Goal: Task Accomplishment & Management: Complete application form

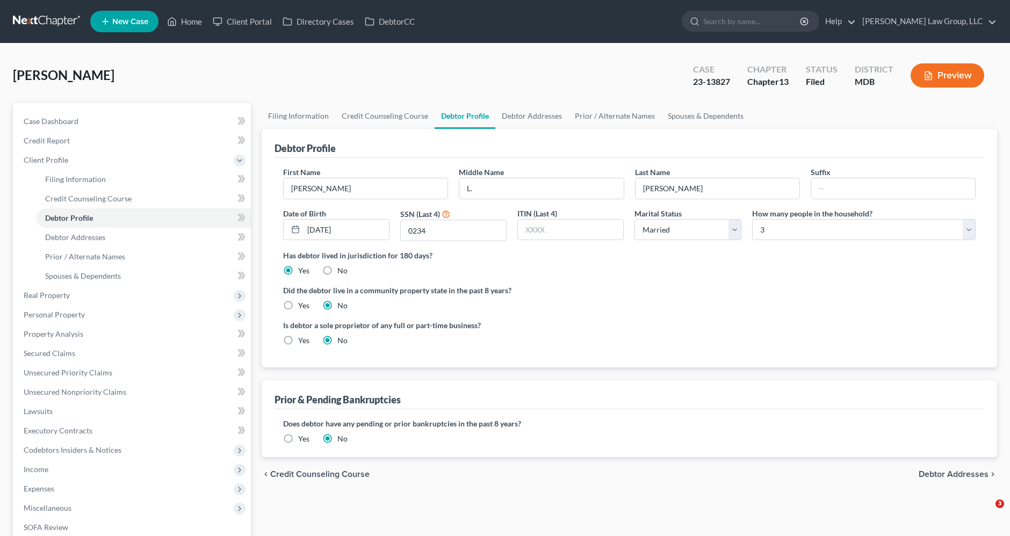
select select "1"
select select "2"
click at [53, 19] on link at bounding box center [47, 21] width 69 height 19
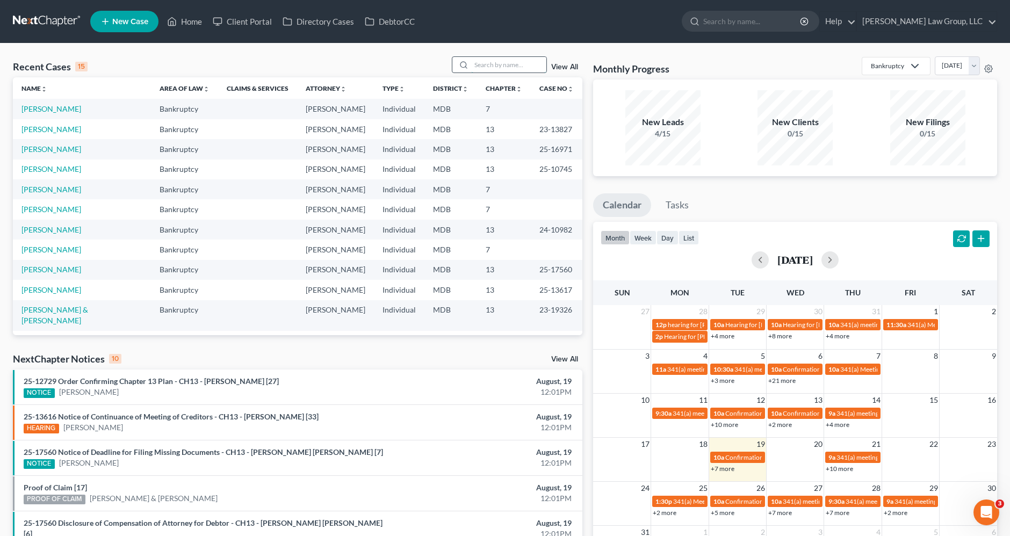
click at [493, 65] on input "search" at bounding box center [508, 65] width 75 height 16
type input "[PERSON_NAME]"
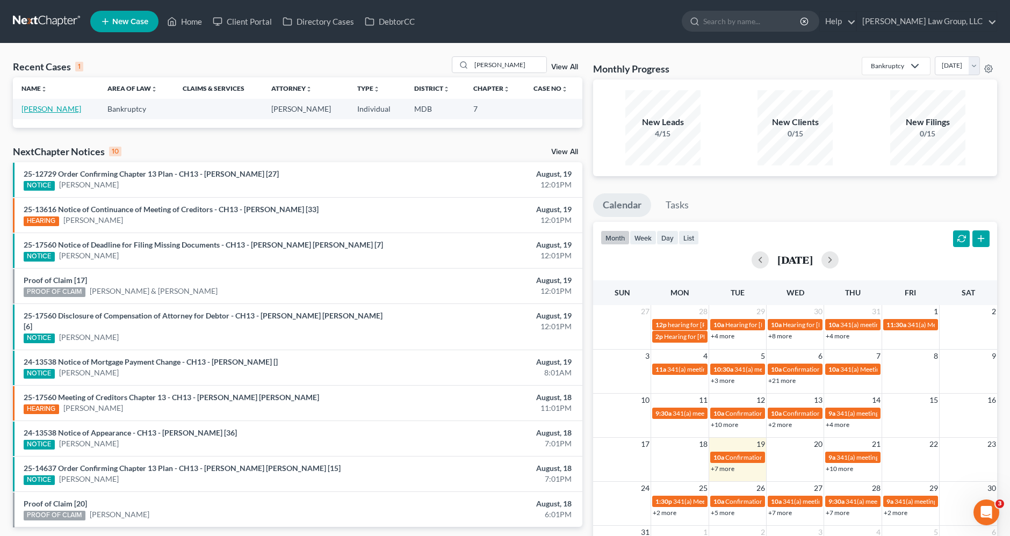
click at [42, 104] on link "Seward, Chris" at bounding box center [51, 108] width 60 height 9
select select "4"
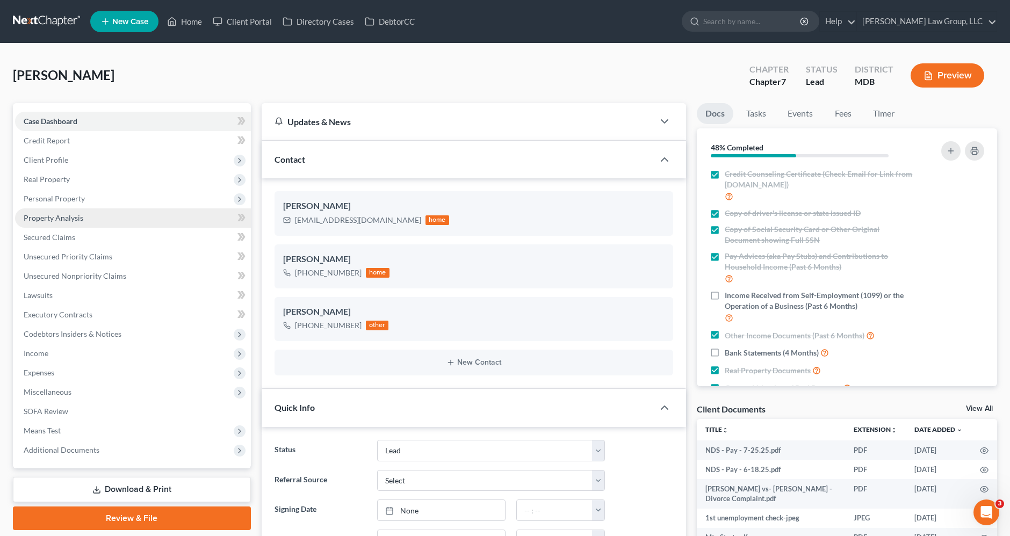
click at [71, 211] on link "Property Analysis" at bounding box center [133, 217] width 236 height 19
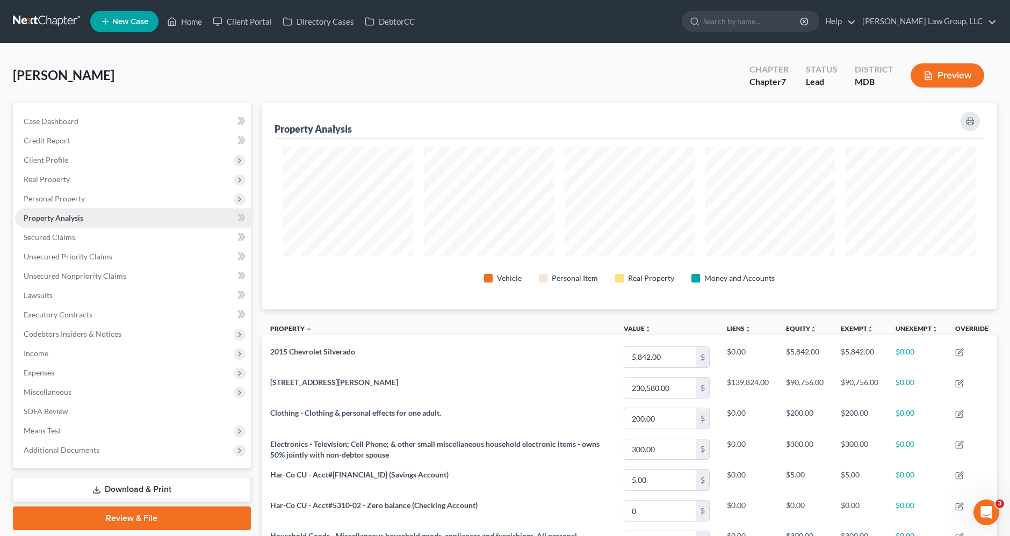
scroll to position [206, 735]
click at [66, 410] on span "SOFA Review" at bounding box center [46, 411] width 45 height 9
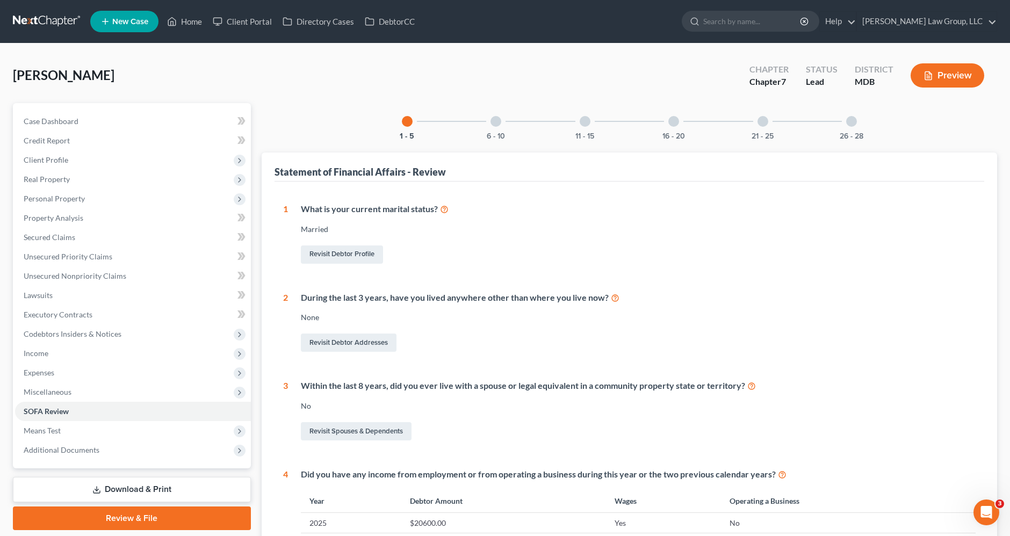
click at [494, 124] on div at bounding box center [496, 121] width 11 height 11
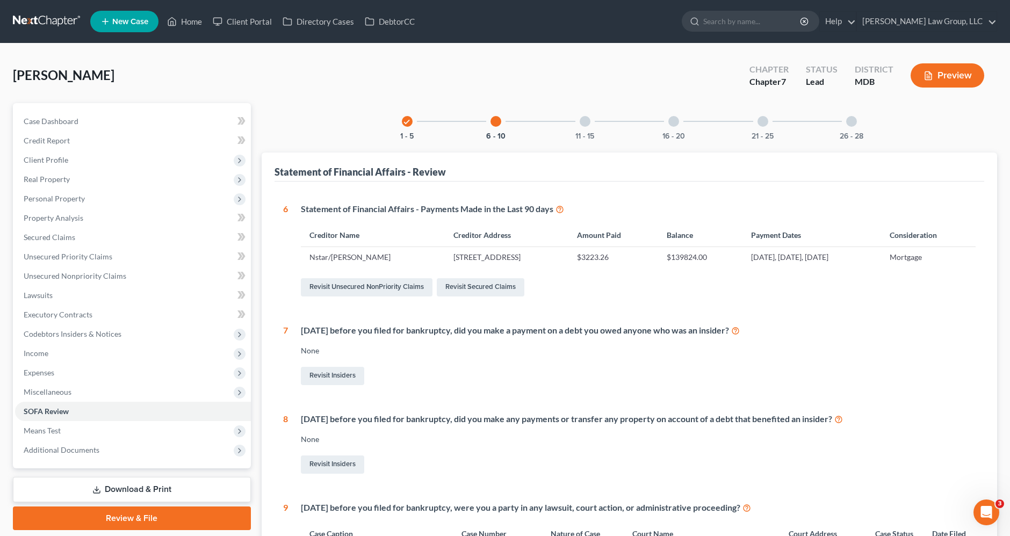
click at [411, 122] on icon "check" at bounding box center [408, 122] width 8 height 8
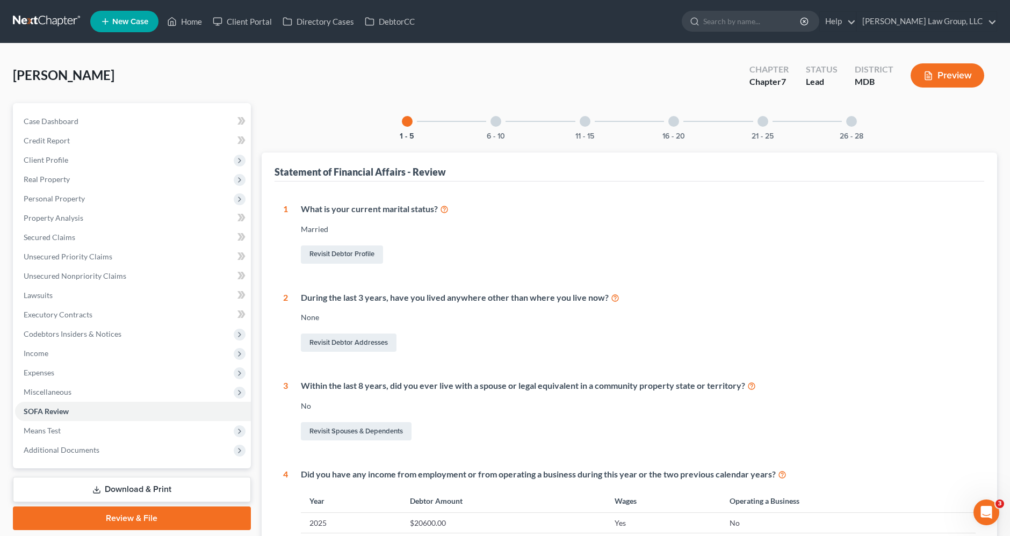
click at [497, 123] on div at bounding box center [496, 121] width 11 height 11
